Goal: Find contact information: Find contact information

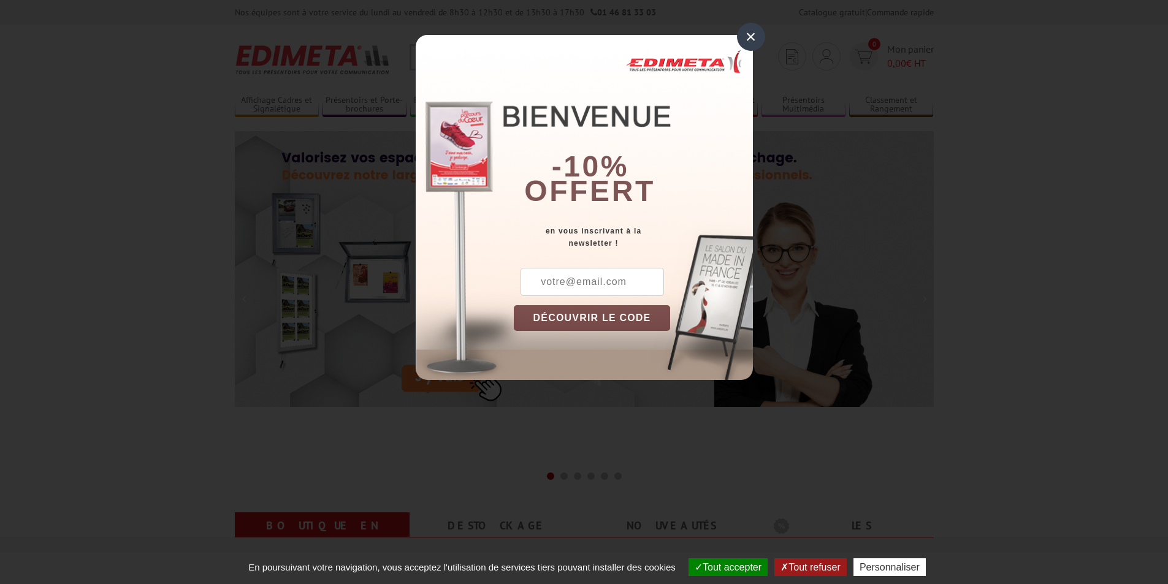
click at [750, 34] on div "×" at bounding box center [751, 37] width 28 height 28
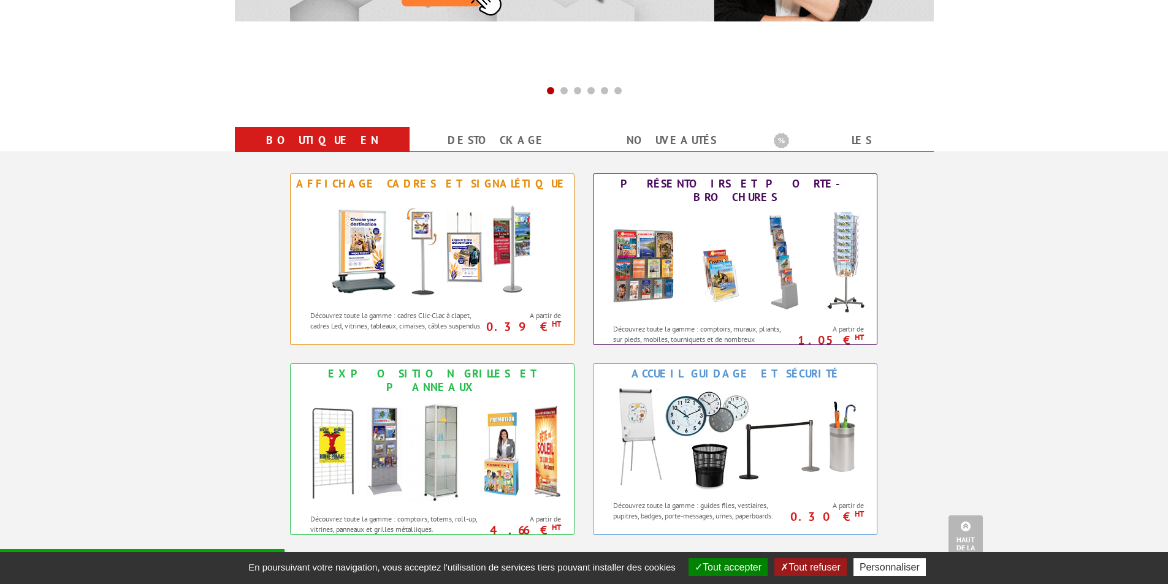
scroll to position [490, 0]
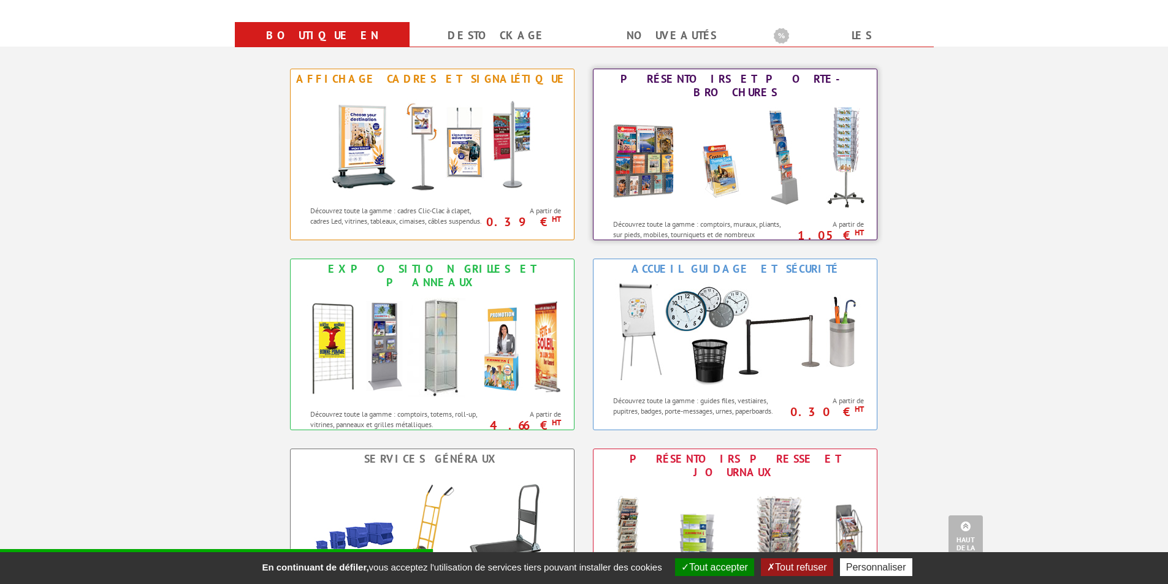
click at [738, 80] on div "Présentoirs et Porte-brochures" at bounding box center [734, 85] width 277 height 27
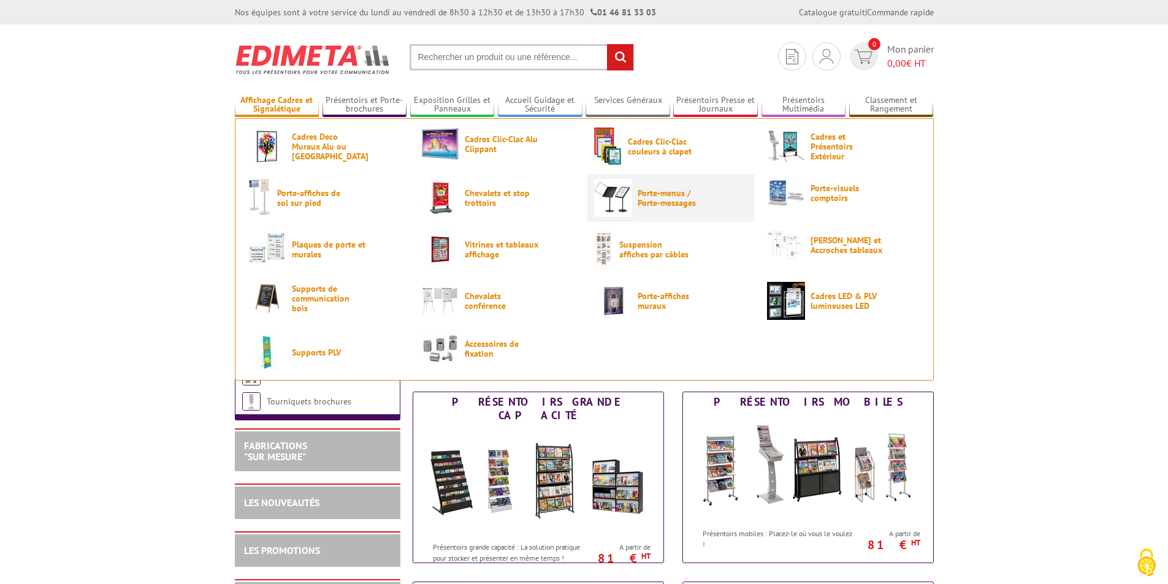
click at [661, 216] on link "Porte-menus / Porte-messages" at bounding box center [670, 198] width 153 height 38
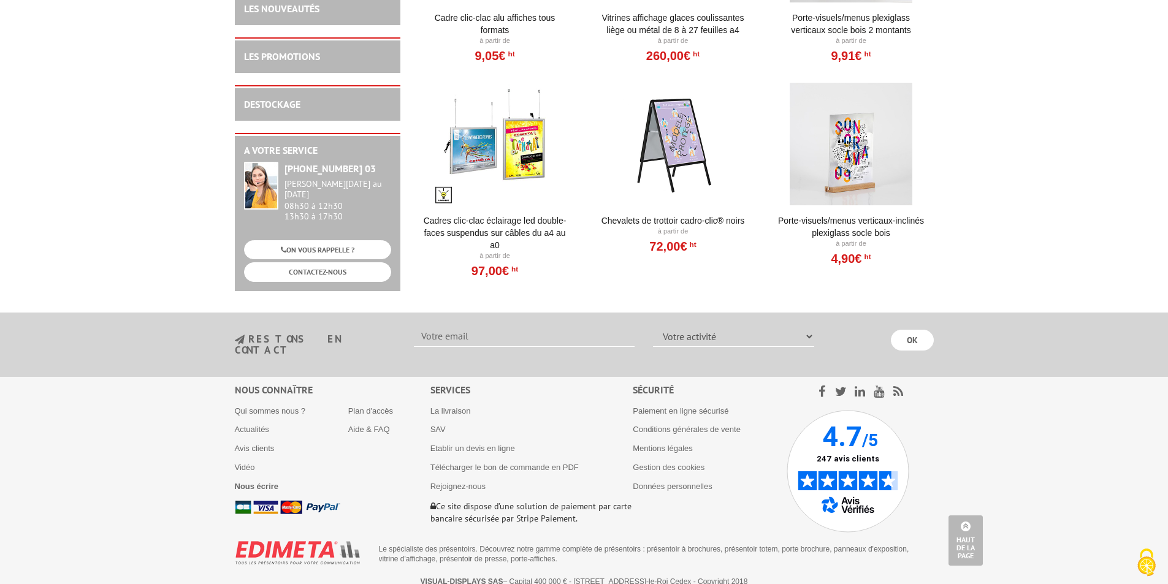
scroll to position [2479, 0]
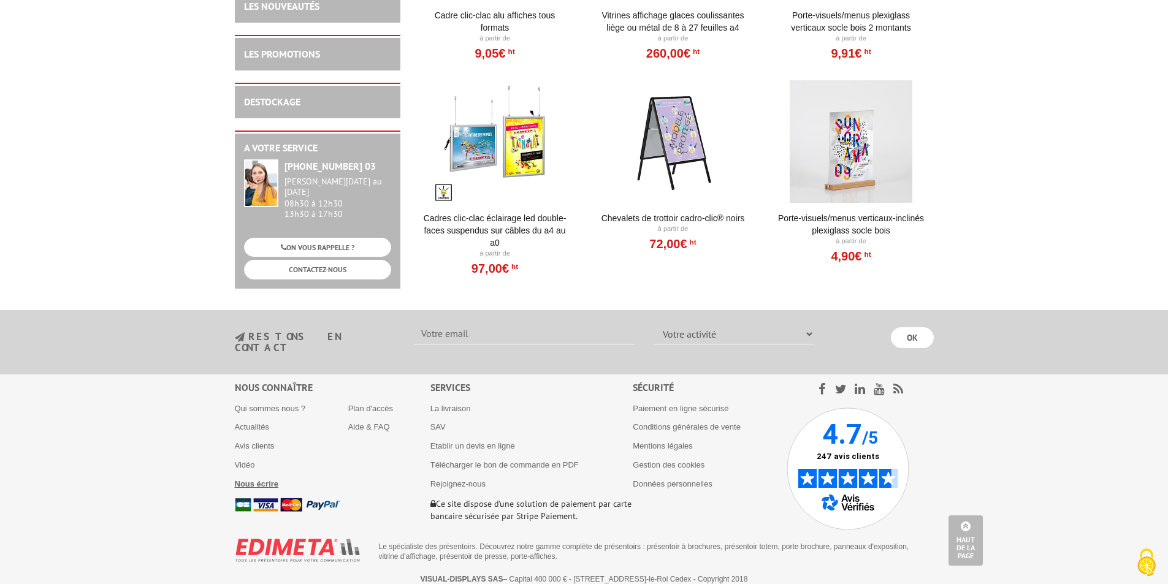
click at [267, 479] on b "Nous écrire" at bounding box center [257, 483] width 44 height 9
